Goal: Task Accomplishment & Management: Complete application form

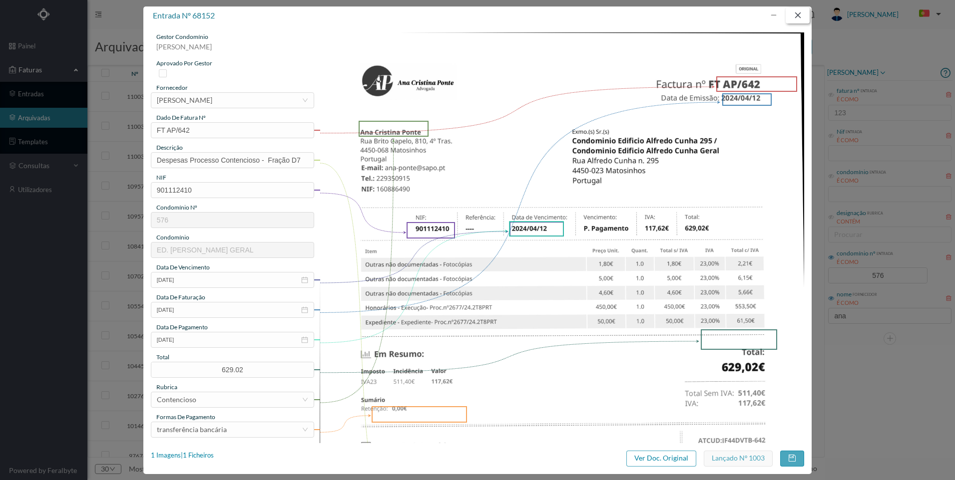
scroll to position [78, 0]
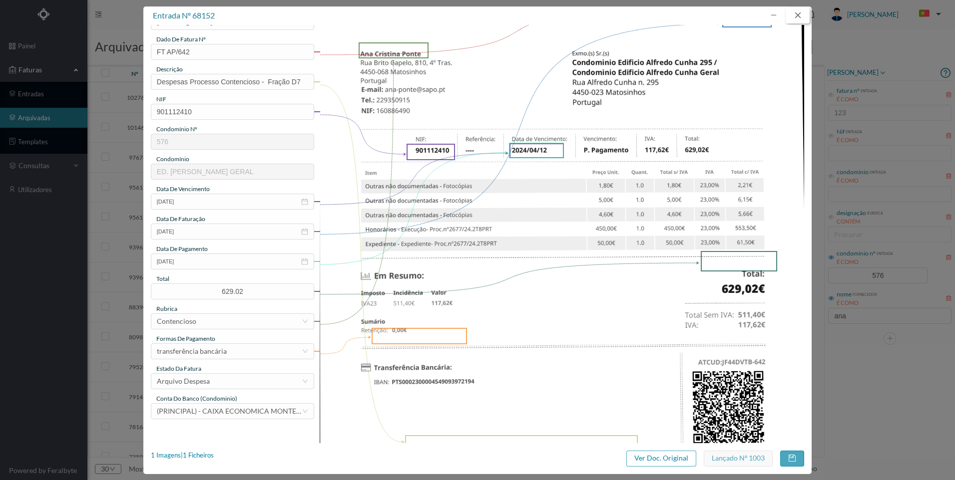
drag, startPoint x: 791, startPoint y: 13, endPoint x: 837, endPoint y: 105, distance: 102.1
click at [792, 14] on button "button" at bounding box center [798, 15] width 24 height 16
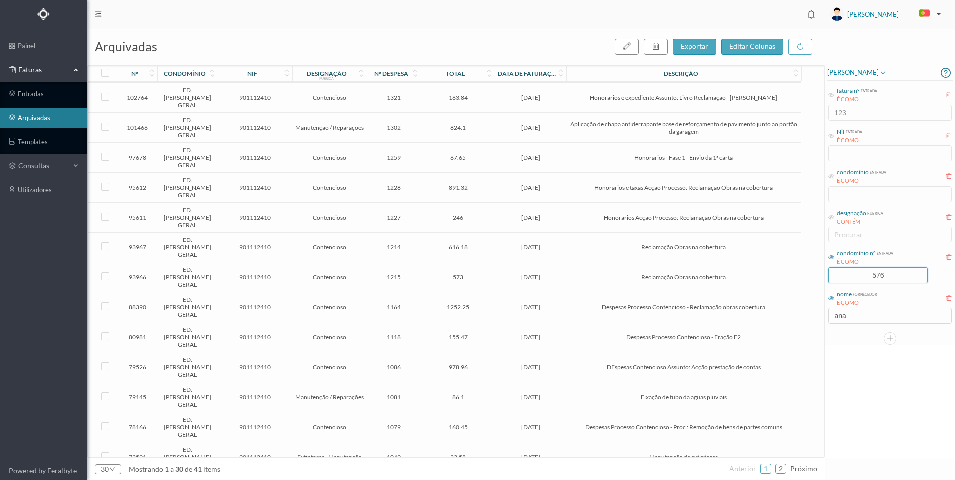
drag, startPoint x: 894, startPoint y: 272, endPoint x: 825, endPoint y: 272, distance: 68.9
click at [824, 272] on div "arquivadas exportar editar colunas nº condomínio nif designação rubrica nº desp…" at bounding box center [520, 254] width 867 height 451
type input "678"
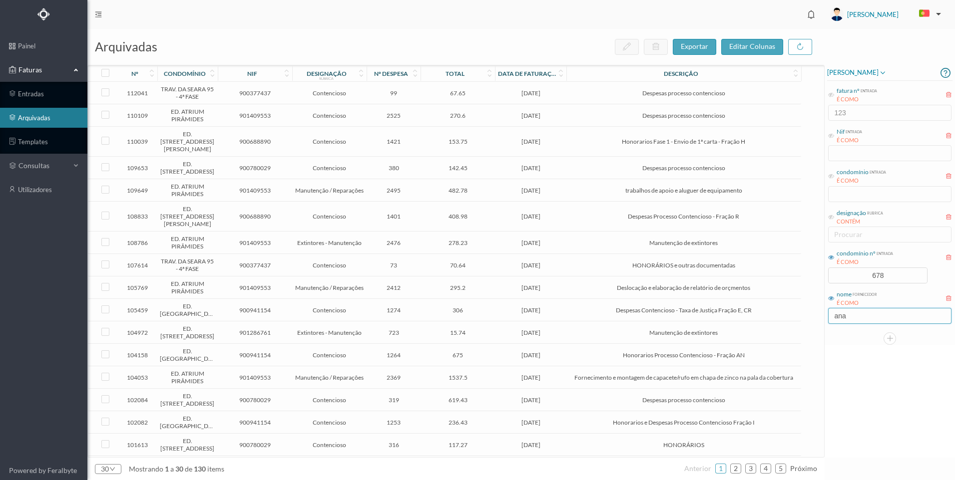
drag, startPoint x: 862, startPoint y: 319, endPoint x: 807, endPoint y: 355, distance: 66.3
click at [797, 319] on div "arquivadas exportar editar colunas nº condomínio nif designação rubrica nº desp…" at bounding box center [520, 254] width 867 height 451
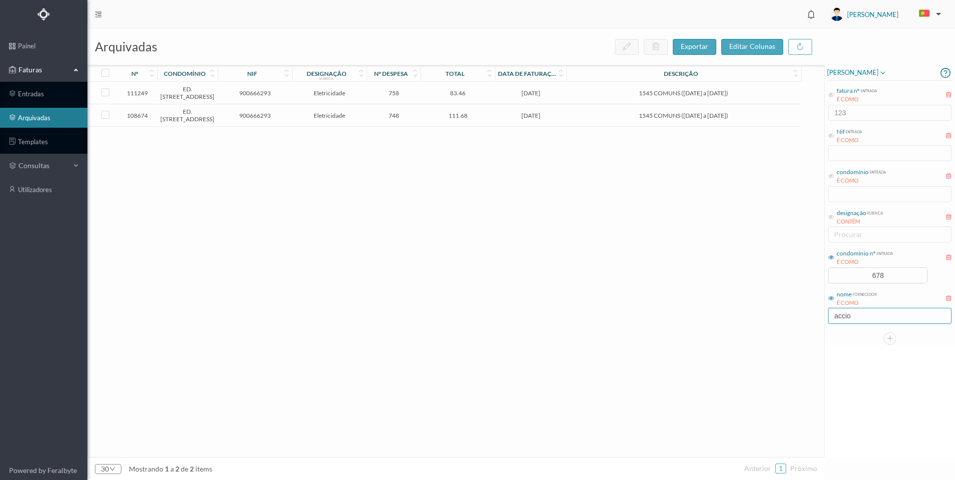
type input "accio"
click at [682, 359] on div "111249 ED. [GEOGRAPHIC_DATA], 1545 900666293 Eletricidade 758 83.46 [DATE] 1545…" at bounding box center [444, 270] width 713 height 376
click at [581, 95] on span "1545 COMUNS ([DATE] a [DATE])" at bounding box center [683, 92] width 229 height 7
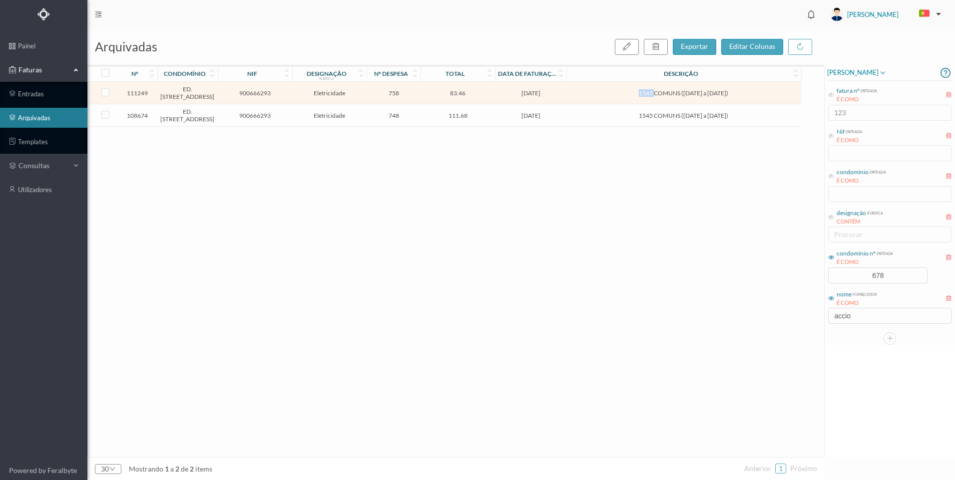
click at [581, 95] on span "1545 COMUNS ([DATE] a [DATE])" at bounding box center [683, 92] width 229 height 7
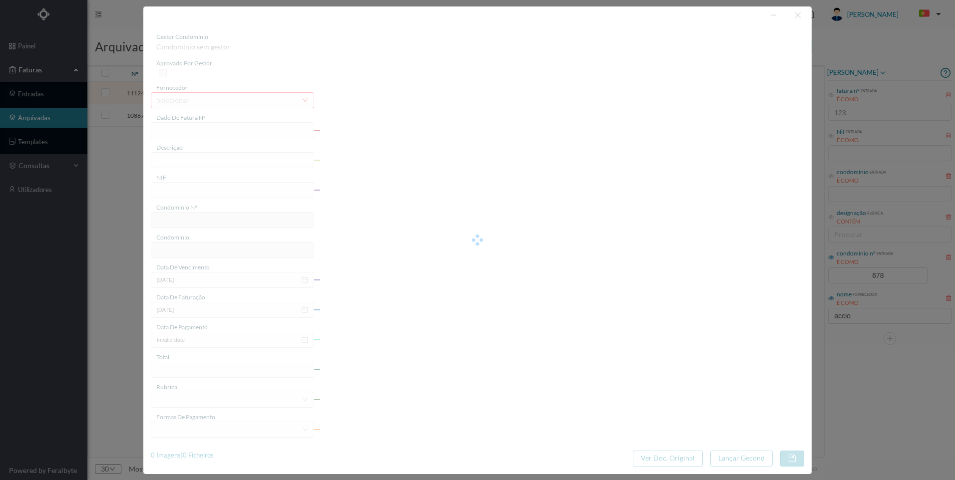
type input "FT P25/037105"
type input "1545 COMUNS ([DATE] a [DATE])"
type input "900666293"
type input "[DATE]"
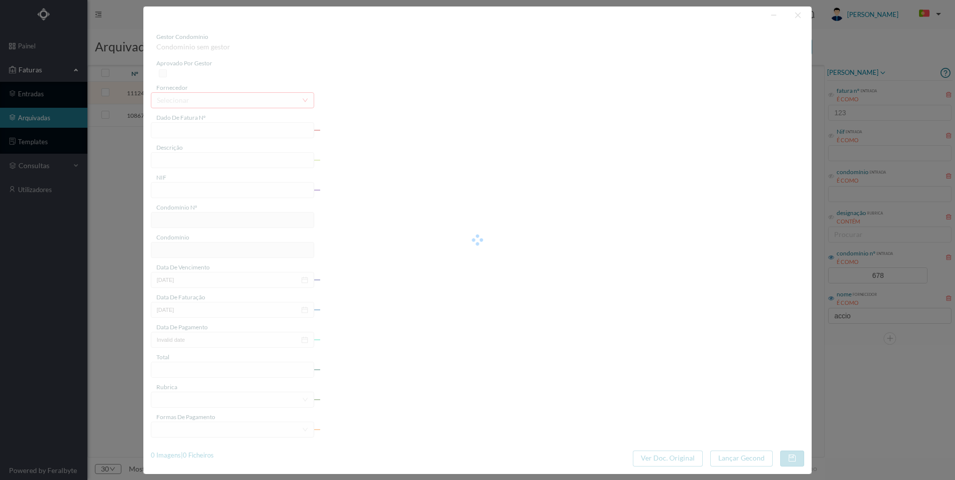
type input "[DATE]"
type input "83.46"
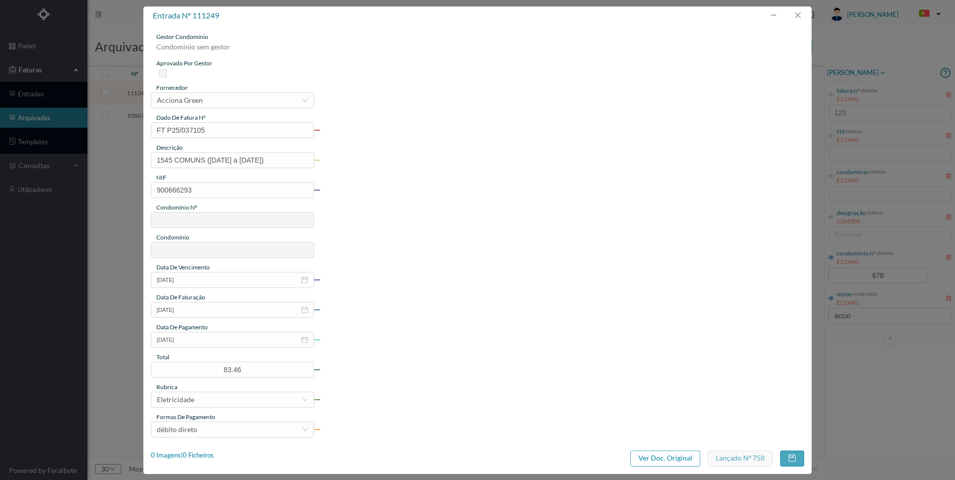
type input "678"
type input "ED. [STREET_ADDRESS]"
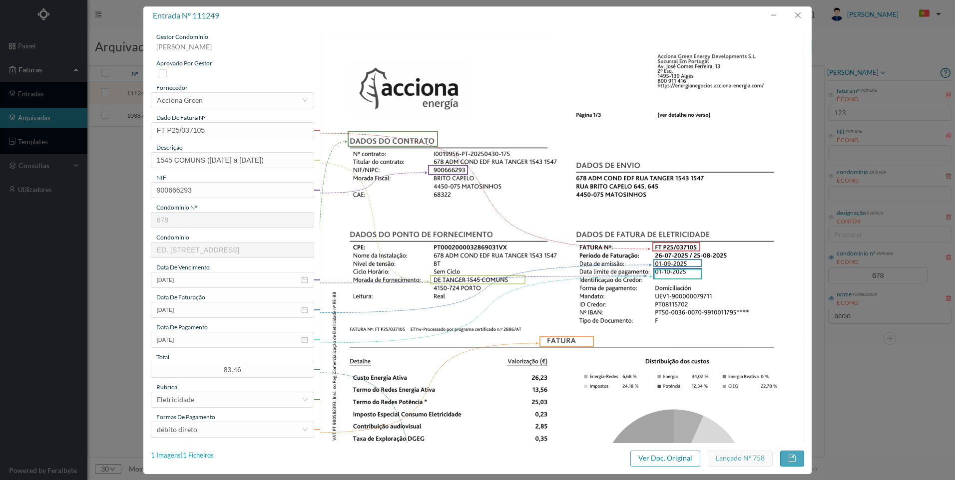
click at [215, 451] on div "entrada nº 111249 gestor condomínio [PERSON_NAME] aprovado por gestor fornecedo…" at bounding box center [477, 240] width 668 height 468
click at [214, 453] on div "1 Imagens | 1 Ficheiros" at bounding box center [182, 456] width 63 height 10
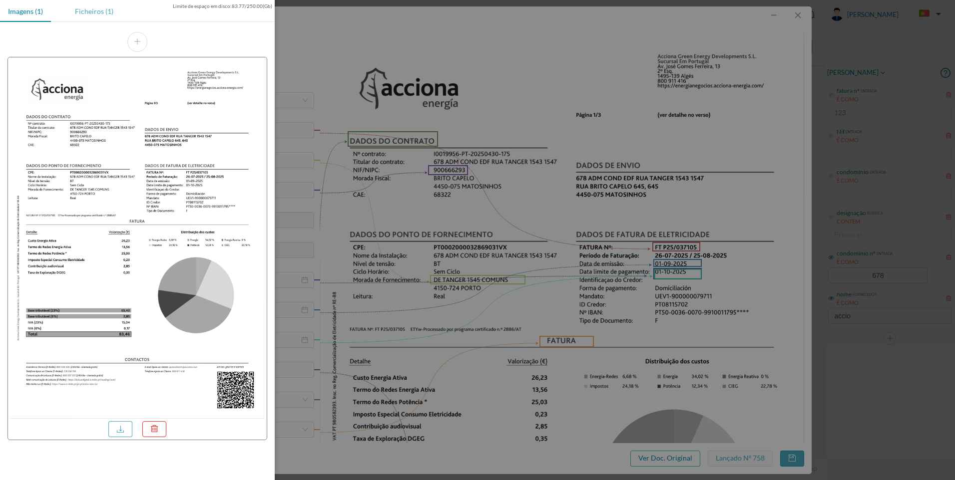
click at [93, 9] on div "Ficheiros (1)" at bounding box center [94, 11] width 54 height 22
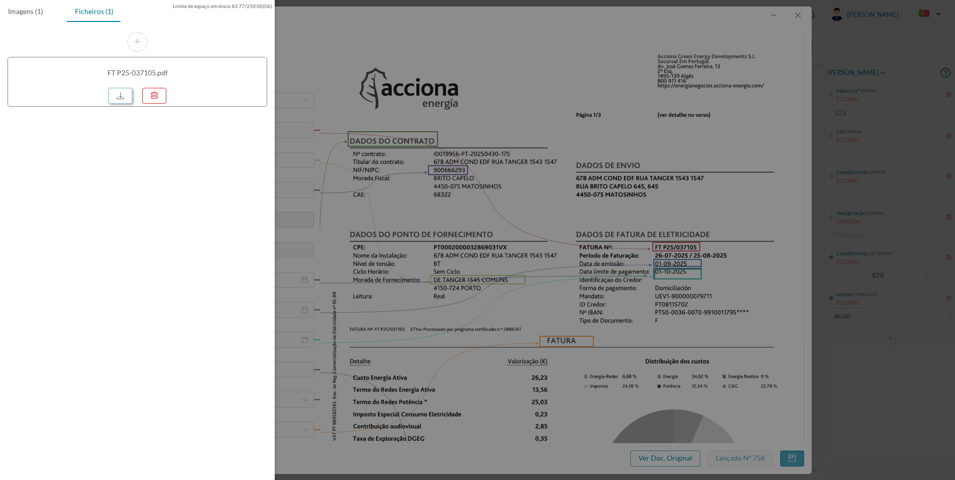
click at [125, 94] on link at bounding box center [120, 96] width 24 height 16
drag, startPoint x: 551, startPoint y: 76, endPoint x: 571, endPoint y: 84, distance: 22.0
click at [550, 76] on div at bounding box center [477, 240] width 955 height 480
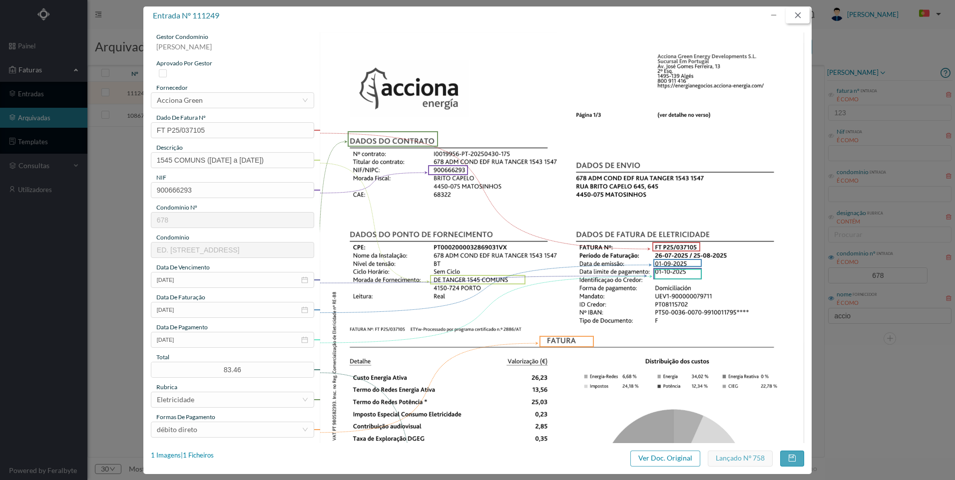
click at [798, 18] on button "button" at bounding box center [798, 15] width 24 height 16
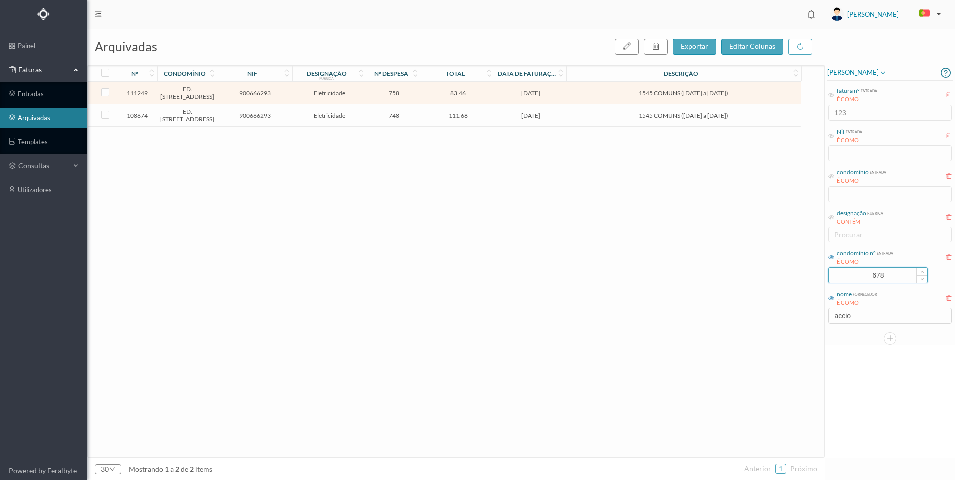
drag, startPoint x: 903, startPoint y: 279, endPoint x: 877, endPoint y: 277, distance: 26.1
click at [877, 277] on input "678" at bounding box center [878, 275] width 98 height 15
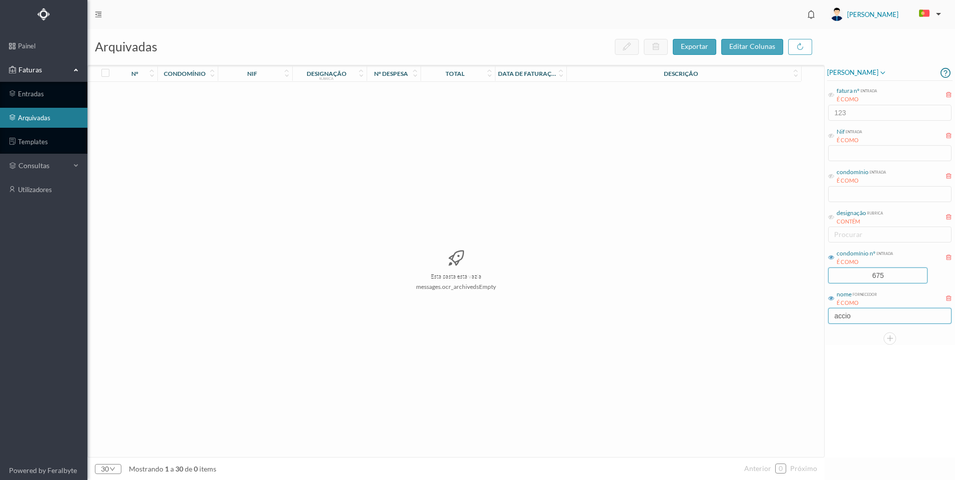
type input "675"
drag, startPoint x: 859, startPoint y: 320, endPoint x: 789, endPoint y: 317, distance: 70.5
click at [792, 314] on div "arquivadas exportar editar colunas nº condomínio nif designação rubrica nº desp…" at bounding box center [520, 254] width 867 height 451
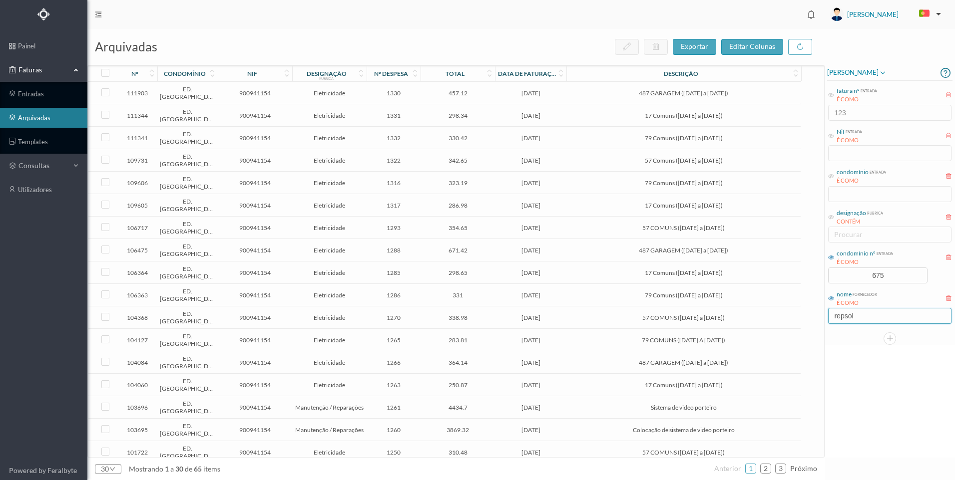
type input "repsol"
click at [557, 91] on span "[DATE]" at bounding box center [530, 92] width 66 height 7
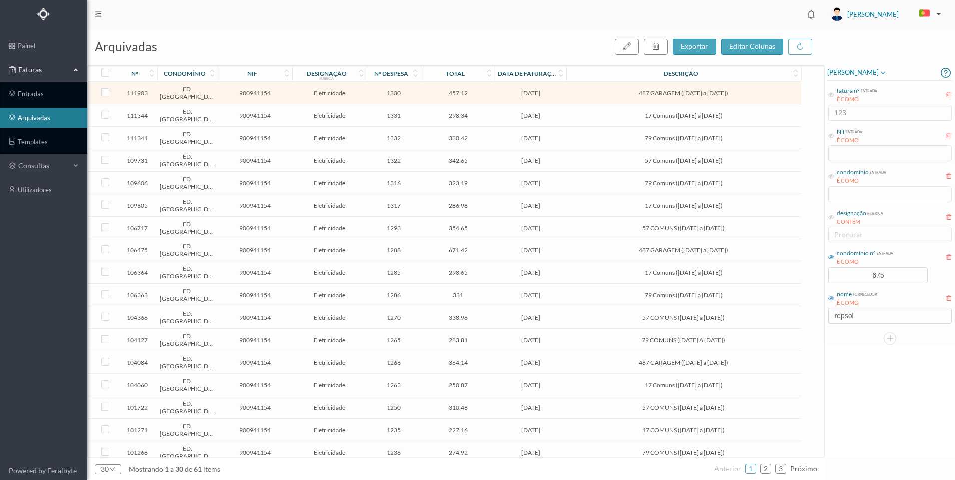
click at [557, 91] on span "[DATE]" at bounding box center [530, 92] width 66 height 7
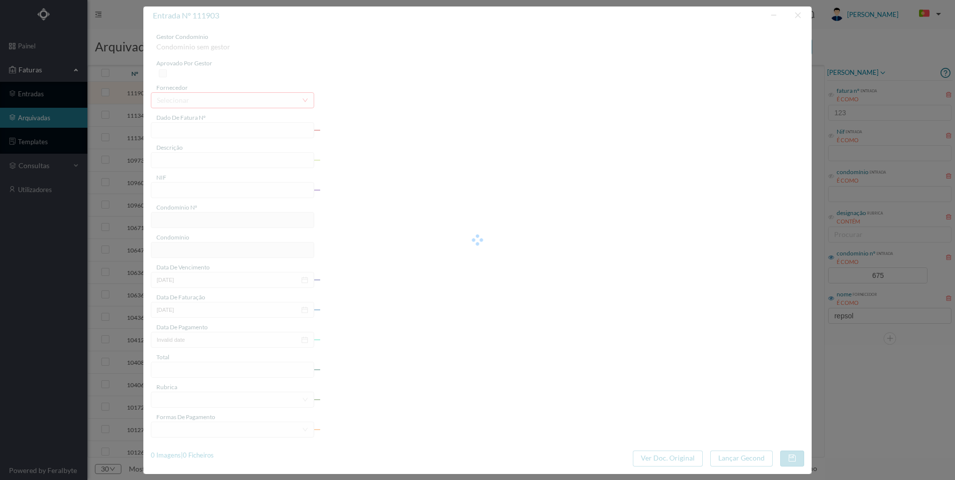
type input "FAC 0210762025/0049323861"
type input "487 GARAGEM ([DATE] a [DATE])"
type input "900941154"
type input "[DATE]"
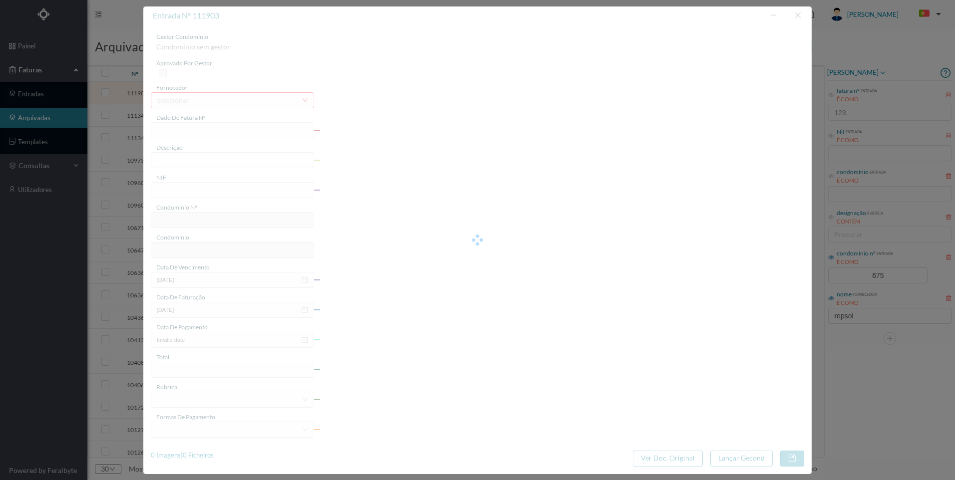
type input "[DATE]"
type input "457.12"
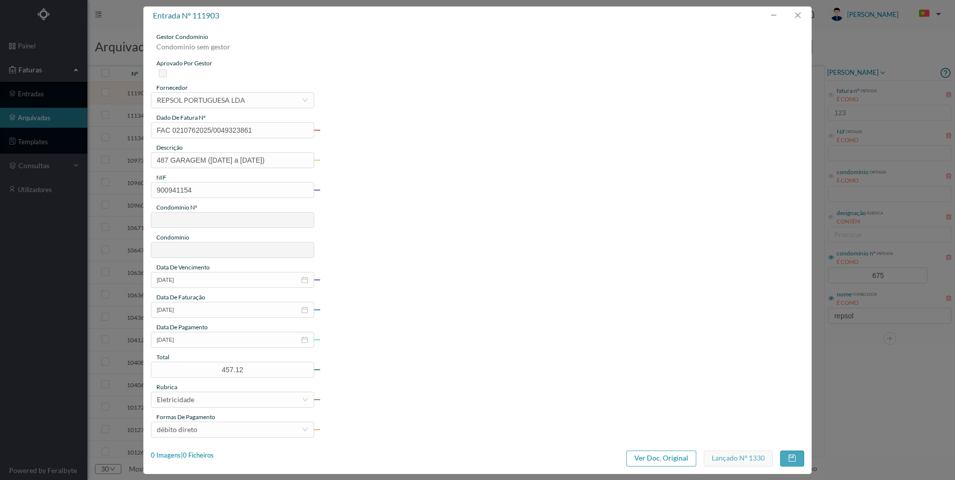
type input "675"
type input "ED. [GEOGRAPHIC_DATA]"
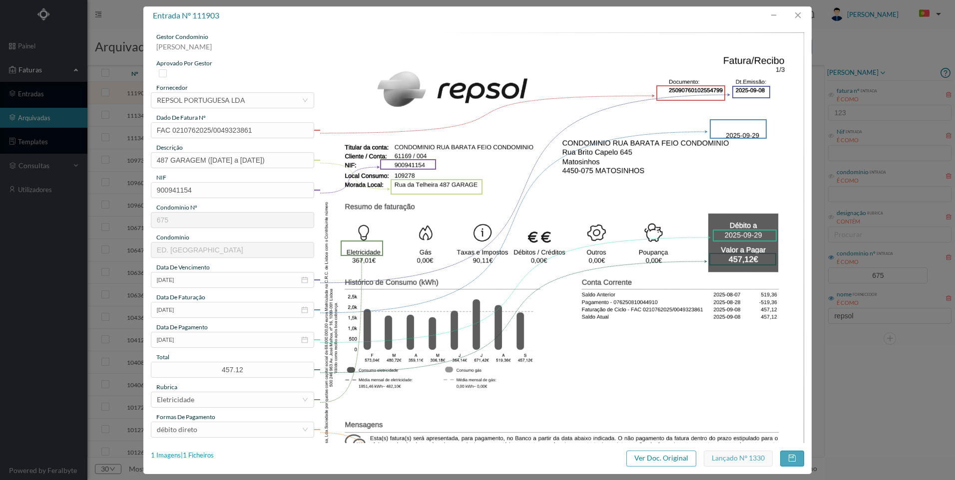
click at [199, 454] on div "1 Imagens | 1 Ficheiros" at bounding box center [182, 456] width 63 height 10
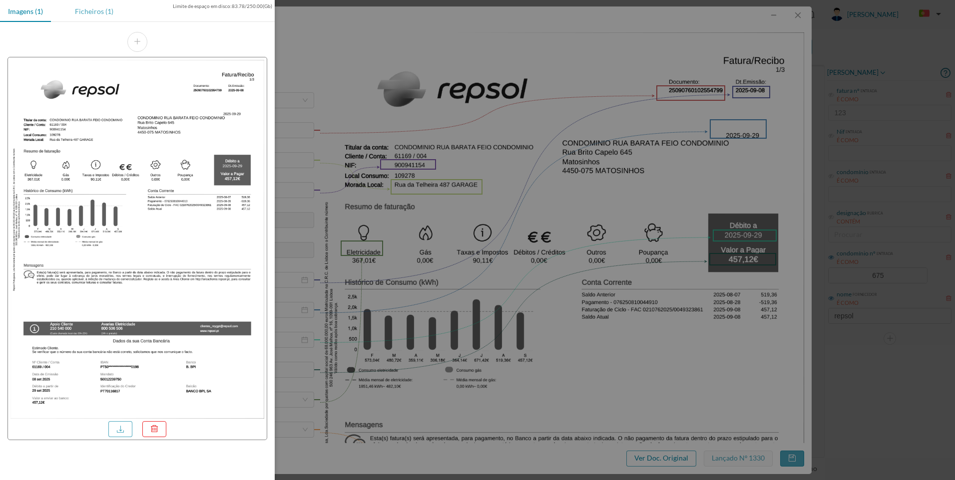
click at [102, 11] on div "Ficheiros (1)" at bounding box center [94, 11] width 54 height 22
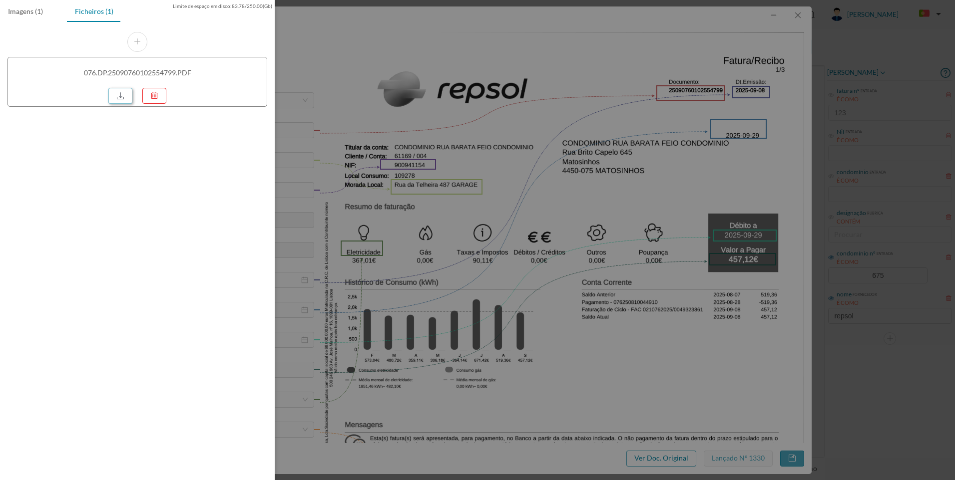
click at [119, 98] on link at bounding box center [120, 96] width 24 height 16
click at [485, 132] on div at bounding box center [477, 240] width 955 height 480
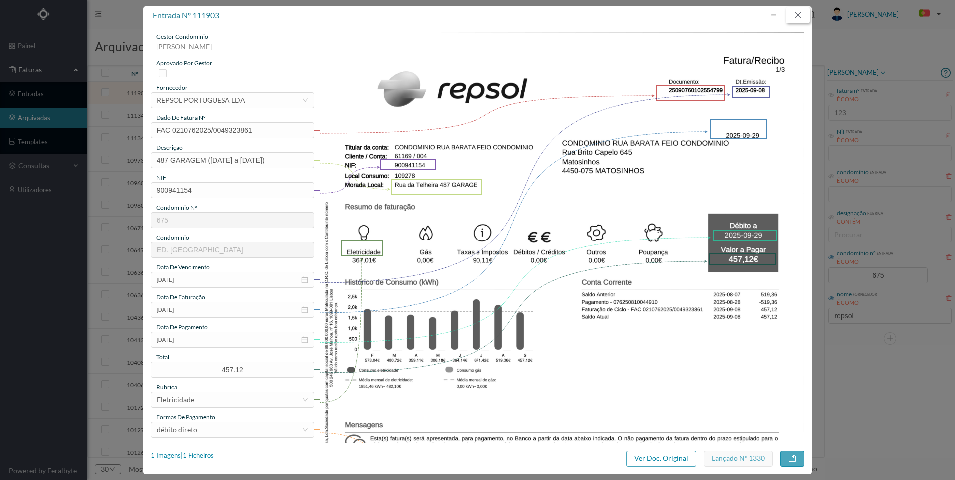
click at [800, 18] on button "button" at bounding box center [798, 15] width 24 height 16
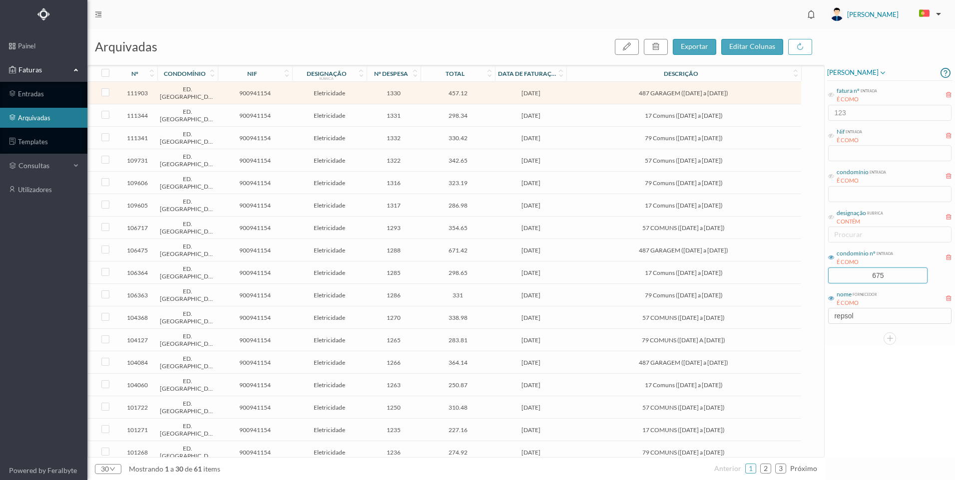
drag, startPoint x: 891, startPoint y: 279, endPoint x: 828, endPoint y: 272, distance: 63.8
click at [828, 272] on div "condomínio nº entrada É COMO 675" at bounding box center [889, 265] width 125 height 37
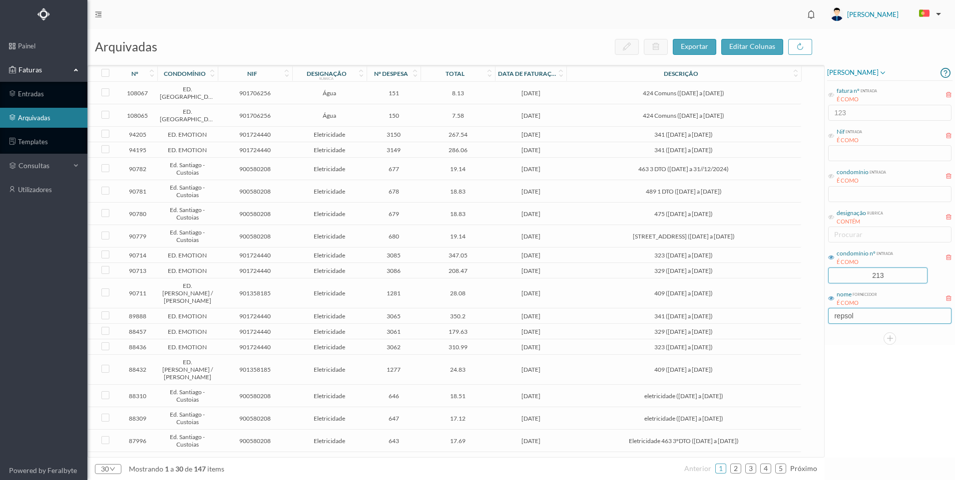
type input "213"
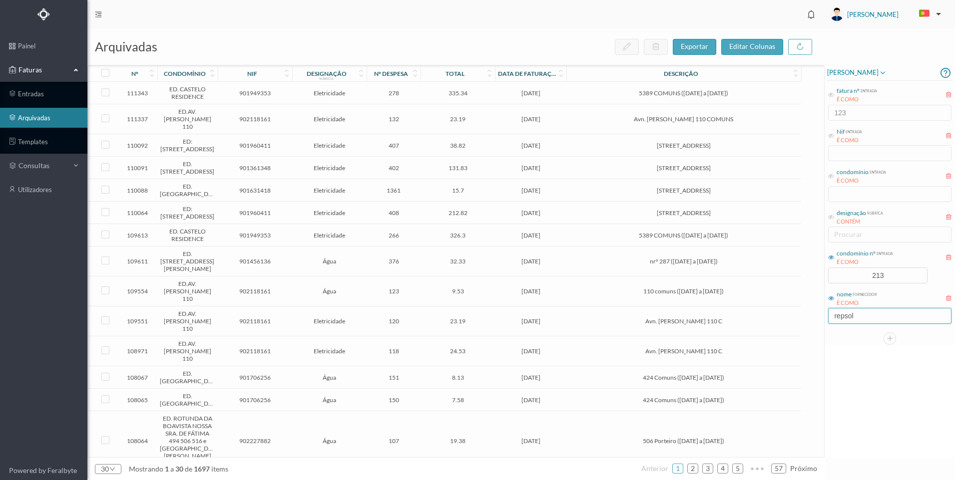
drag, startPoint x: 894, startPoint y: 317, endPoint x: 803, endPoint y: 310, distance: 91.7
click at [803, 310] on div "arquivadas exportar editar colunas nº condomínio nif designação rubrica nº desp…" at bounding box center [520, 254] width 867 height 451
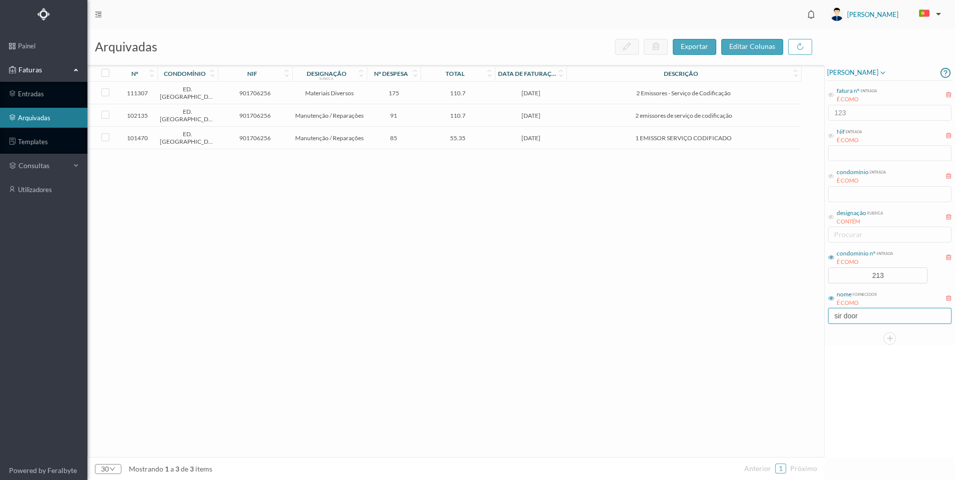
type input "sir door"
click at [502, 228] on div "111307 ED. PARQUE - PORTO 901706256 Materiais Diversos 175 110.7 [DATE] 2 Emiss…" at bounding box center [444, 270] width 713 height 376
click at [478, 96] on span "110.7" at bounding box center [457, 92] width 69 height 7
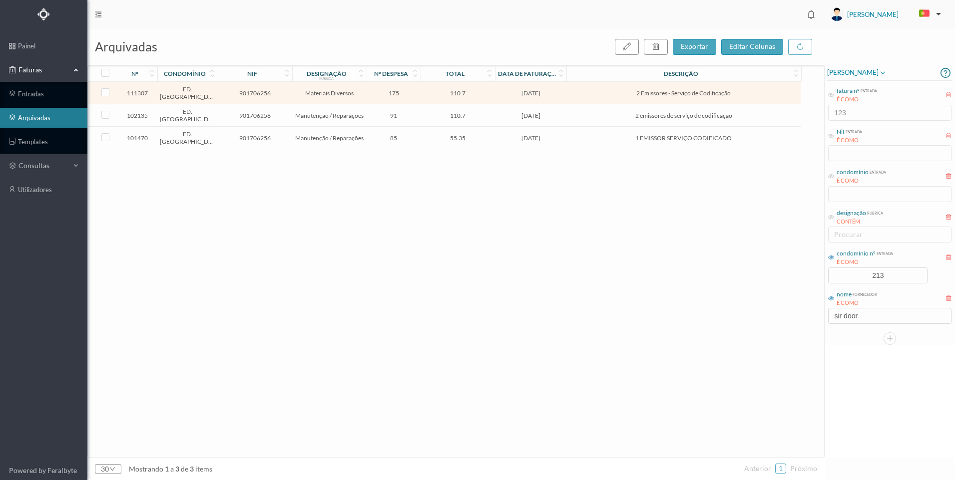
click at [478, 96] on span "110.7" at bounding box center [457, 92] width 69 height 7
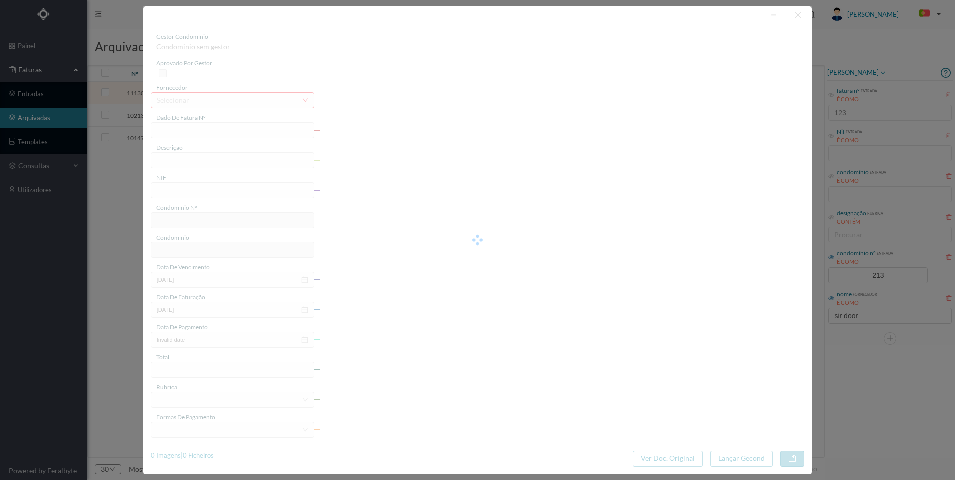
type input "4 79/1992"
type input "2 Emissores - Serviço de Codificação"
type input "901706256"
type input "[DATE]"
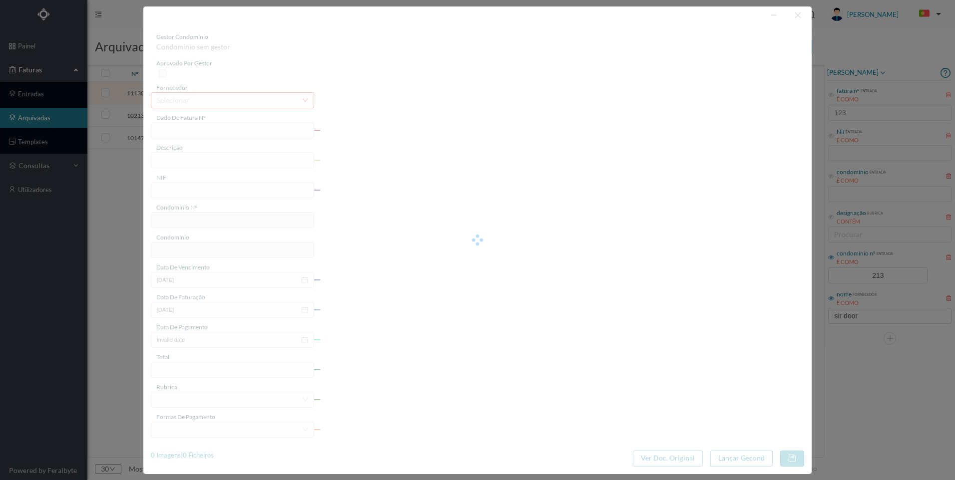
type input "[DATE]"
type input "110.70"
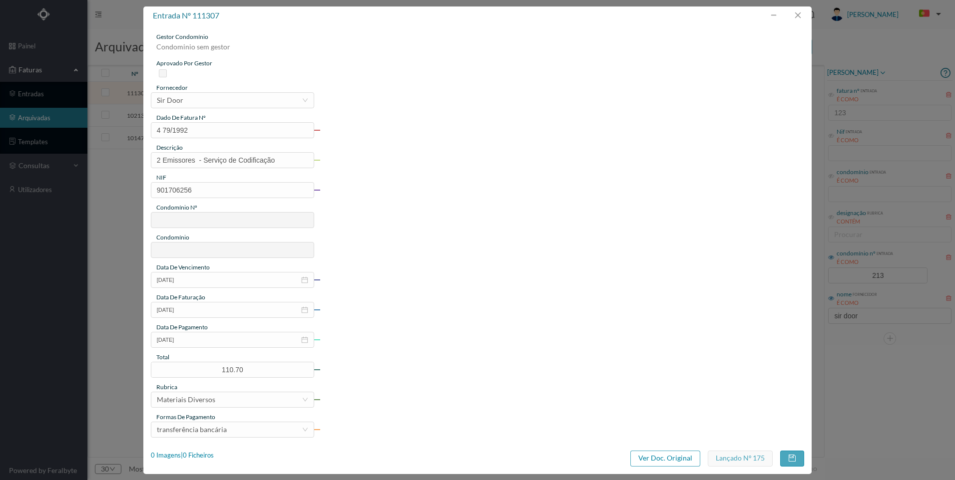
type input "213"
type input "ED. [GEOGRAPHIC_DATA]"
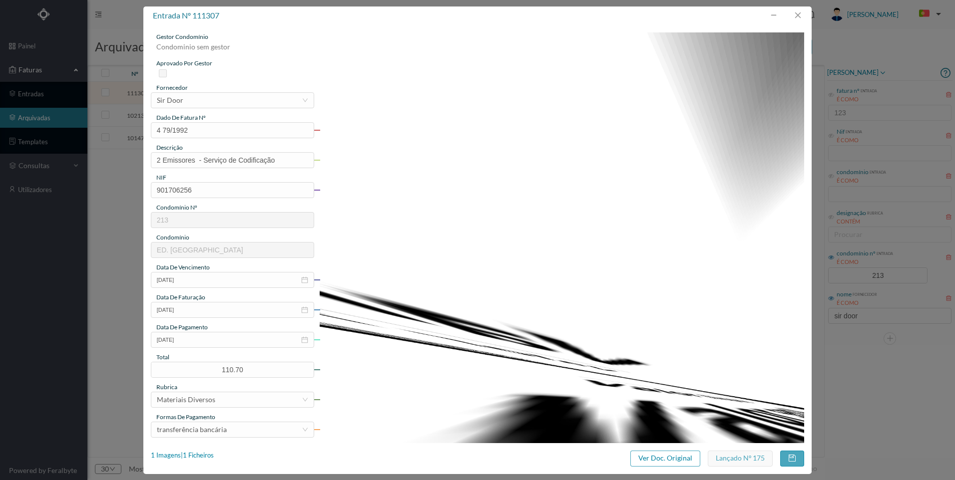
click at [761, 108] on img at bounding box center [562, 375] width 484 height 686
click at [798, 21] on button "button" at bounding box center [798, 15] width 24 height 16
